Goal: Navigation & Orientation: Find specific page/section

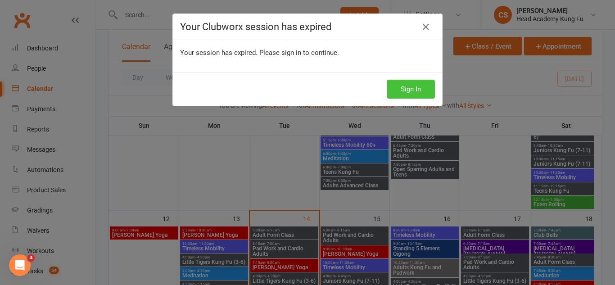
click at [417, 82] on button "Sign In" at bounding box center [411, 89] width 48 height 19
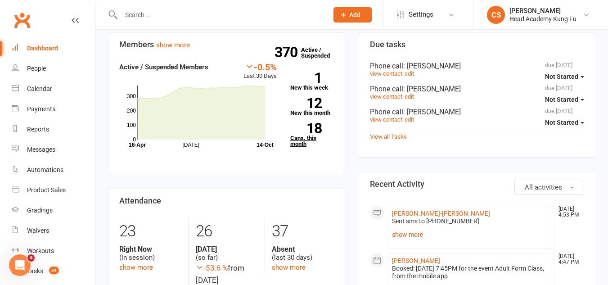
click at [306, 138] on link "18 Canx. this month" at bounding box center [312, 135] width 44 height 24
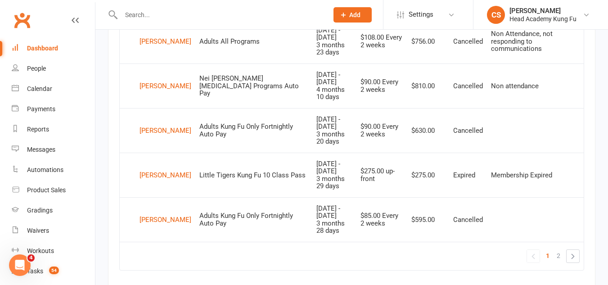
scroll to position [876, 0]
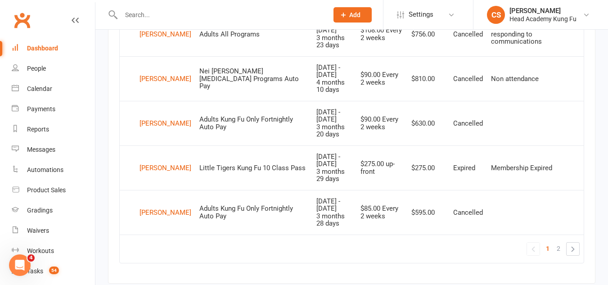
click at [53, 48] on div "Dashboard" at bounding box center [42, 48] width 31 height 7
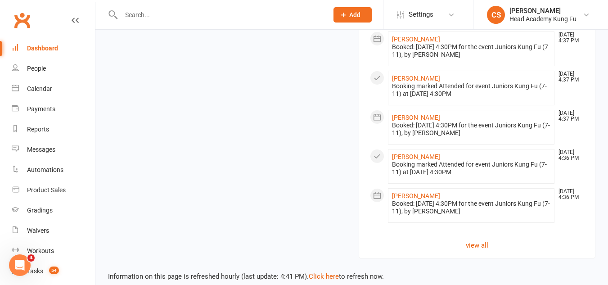
scroll to position [1055, 0]
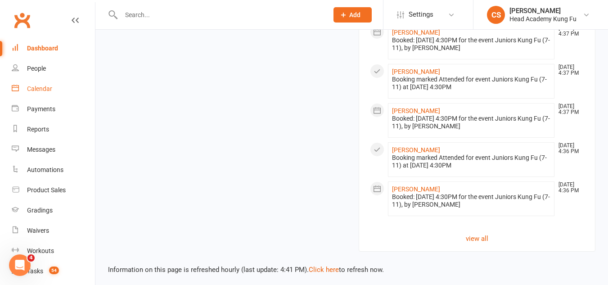
click at [39, 87] on div "Calendar" at bounding box center [39, 88] width 25 height 7
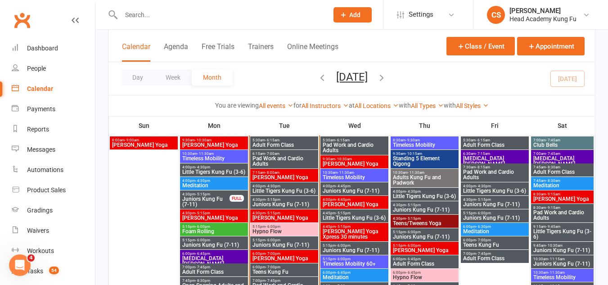
scroll to position [495, 0]
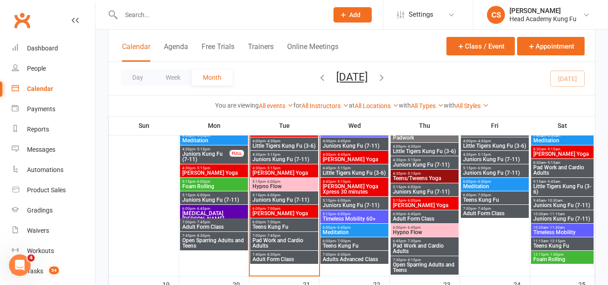
click at [285, 171] on span "[PERSON_NAME] Yoga" at bounding box center [284, 172] width 64 height 5
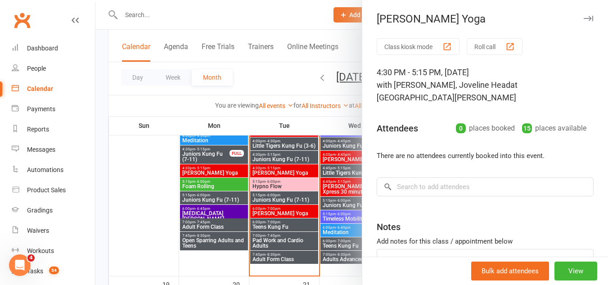
click at [285, 171] on div at bounding box center [351, 142] width 513 height 285
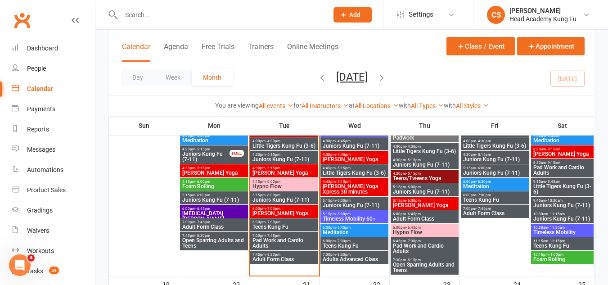
click at [284, 153] on span "4:30pm - 5:15pm" at bounding box center [284, 155] width 64 height 4
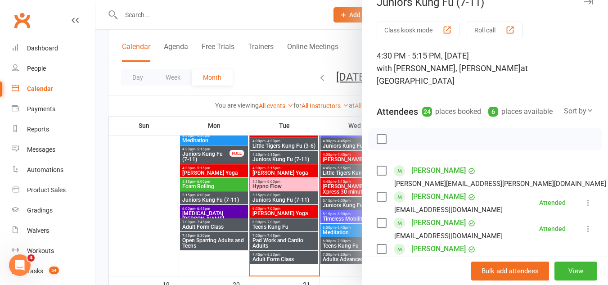
scroll to position [0, 0]
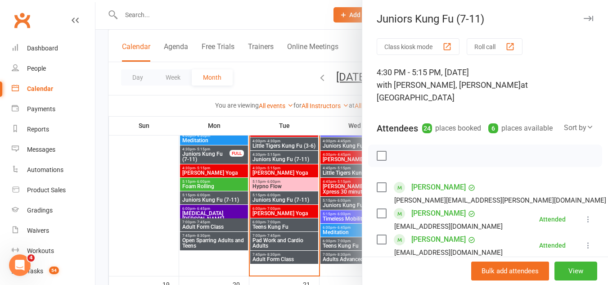
click at [584, 20] on icon "button" at bounding box center [588, 18] width 9 height 5
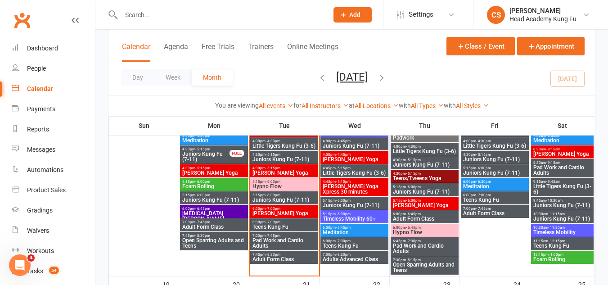
click at [284, 184] on span "Hypno Flow" at bounding box center [284, 186] width 64 height 5
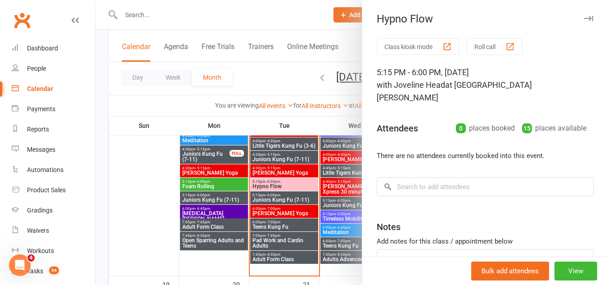
click at [284, 184] on div at bounding box center [351, 142] width 513 height 285
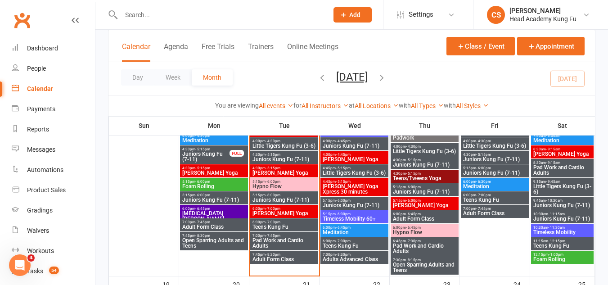
click at [283, 240] on span "Pad Work and Cardio Adults" at bounding box center [284, 243] width 64 height 11
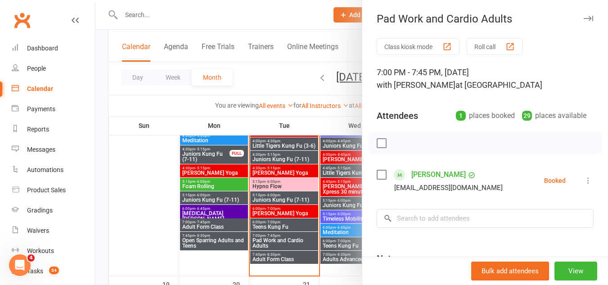
click at [283, 240] on div at bounding box center [351, 142] width 513 height 285
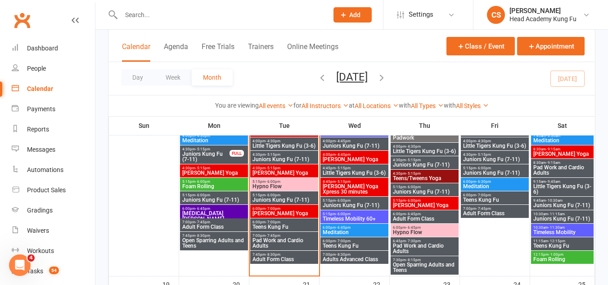
click at [278, 259] on span "Adult Form Class" at bounding box center [284, 259] width 64 height 5
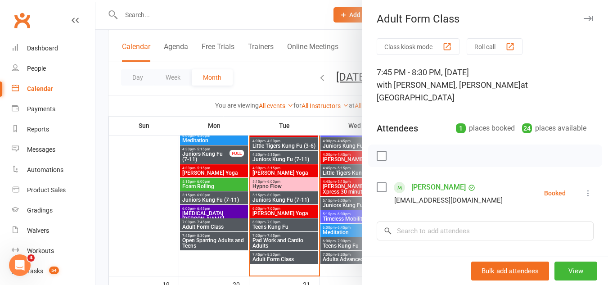
click at [278, 259] on div at bounding box center [351, 142] width 513 height 285
